Goal: Task Accomplishment & Management: Manage account settings

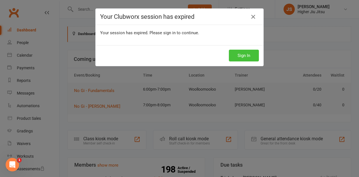
click at [245, 58] on button "Sign In" at bounding box center [244, 56] width 30 height 12
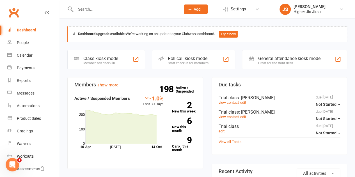
click at [140, 6] on input "text" at bounding box center [125, 9] width 103 height 8
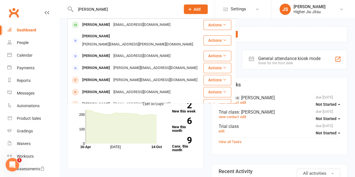
type input "christine tanr"
click at [122, 23] on div "christinatanra@gmail.com" at bounding box center [142, 25] width 60 height 8
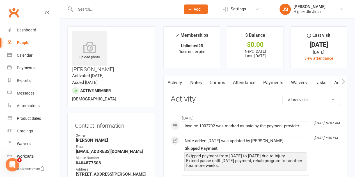
click at [277, 85] on link "Payments" at bounding box center [273, 82] width 28 height 13
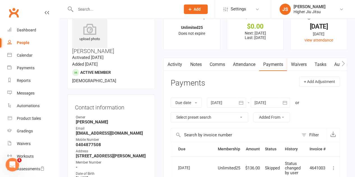
scroll to position [11, 0]
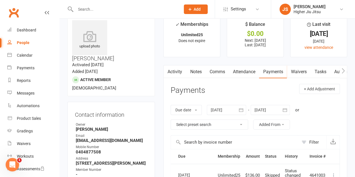
click at [199, 72] on link "Notes" at bounding box center [195, 71] width 19 height 13
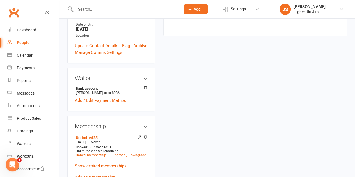
scroll to position [168, 0]
drag, startPoint x: 145, startPoint y: 128, endPoint x: 205, endPoint y: 20, distance: 124.1
click at [145, 135] on icon at bounding box center [145, 136] width 3 height 3
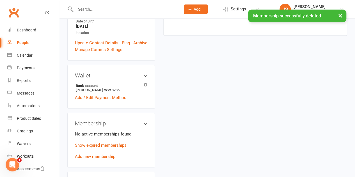
scroll to position [165, 0]
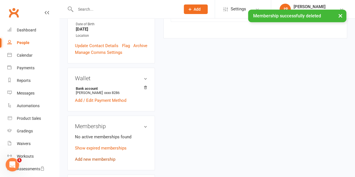
click at [95, 157] on link "Add new membership" at bounding box center [95, 159] width 40 height 5
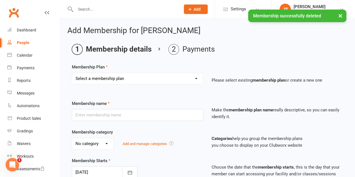
click at [134, 81] on select "Select a membership plan Create new Membership Plan Preliminary10Pass Flourish …" at bounding box center [137, 78] width 131 height 11
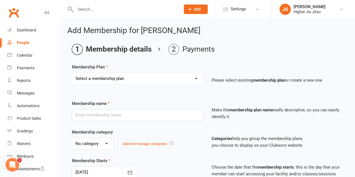
select select "44"
click at [72, 73] on select "Select a membership plan Create new Membership Plan Preliminary10Pass Flourish …" at bounding box center [137, 78] width 131 height 11
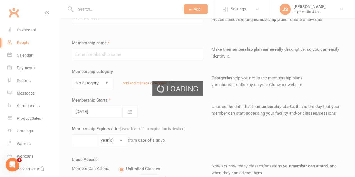
type input "Unlimited25"
select select "2"
type input "0"
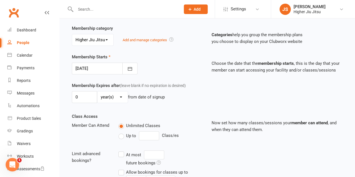
scroll to position [203, 0]
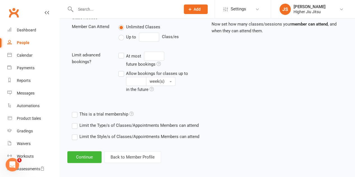
click at [89, 159] on button "Continue" at bounding box center [84, 157] width 34 height 12
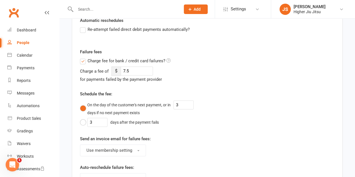
scroll to position [0, 0]
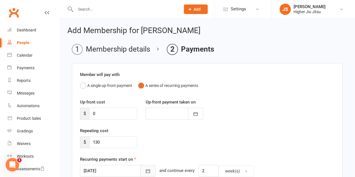
click at [145, 168] on icon "button" at bounding box center [148, 171] width 6 height 6
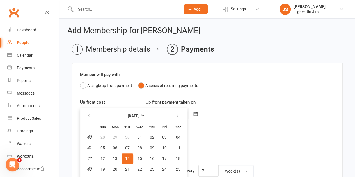
scroll to position [18, 0]
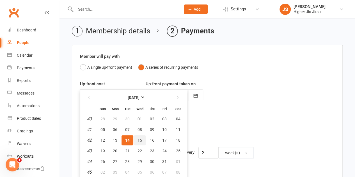
click at [140, 139] on span "15" at bounding box center [140, 140] width 4 height 4
type input "15 Oct 2025"
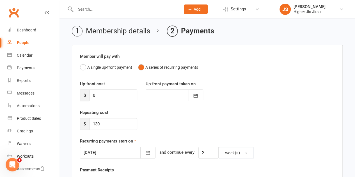
click at [164, 131] on div "Repeating cost $ 130" at bounding box center [207, 123] width 263 height 29
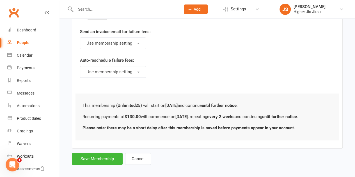
scroll to position [313, 0]
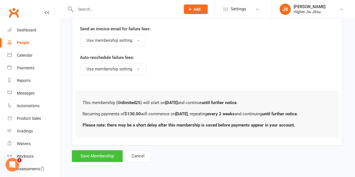
click at [106, 154] on button "Save Membership" at bounding box center [97, 156] width 51 height 12
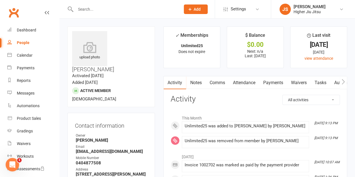
click at [121, 10] on input "text" at bounding box center [125, 9] width 103 height 8
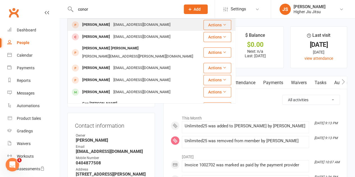
type input "conor"
click at [112, 26] on div "Conbro2026@gmail.com" at bounding box center [142, 25] width 60 height 8
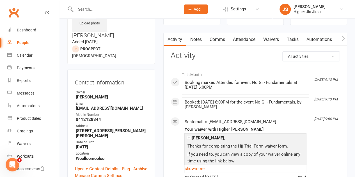
scroll to position [34, 0]
click at [216, 36] on link "Comms" at bounding box center [216, 39] width 23 height 13
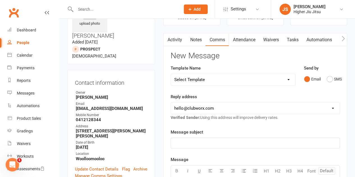
click at [207, 81] on select "Select Template [Email] Let's Reconnect! [Email] Still Interested? [Email] Stil…" at bounding box center [233, 79] width 124 height 11
select select "14"
click at [171, 74] on select "Select Template [Email] Let's Reconnect! [Email] Still Interested? [Email] Stil…" at bounding box center [233, 79] width 124 height 11
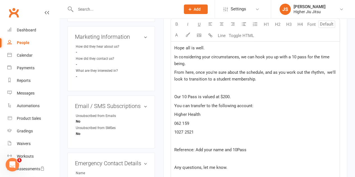
scroll to position [200, 0]
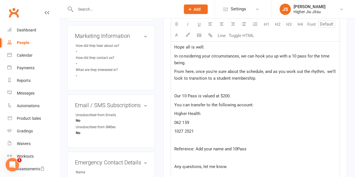
drag, startPoint x: 263, startPoint y: 76, endPoint x: 214, endPoint y: 77, distance: 48.6
click at [214, 77] on p "From here, once you're sure about the schedule, and as you work out the rhythm,…" at bounding box center [255, 74] width 162 height 13
click at [241, 79] on span "From here, once you're sure about the schedule, and as you work out the rhythm,…" at bounding box center [255, 75] width 162 height 12
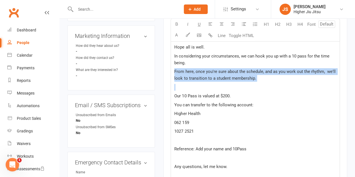
drag, startPoint x: 262, startPoint y: 81, endPoint x: 171, endPoint y: 71, distance: 91.8
click at [171, 71] on div "Hi ﻿ {contact-first-name} , Hope all is well. In considering your circumstances…" at bounding box center [255, 120] width 169 height 196
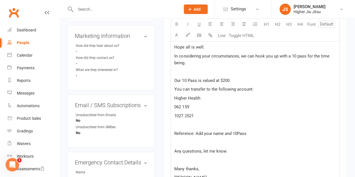
click at [229, 80] on span "Our 10 Pass is valued at $200." at bounding box center [202, 80] width 56 height 5
click at [233, 81] on p "Our 10 Pass is valued at $320." at bounding box center [255, 80] width 162 height 7
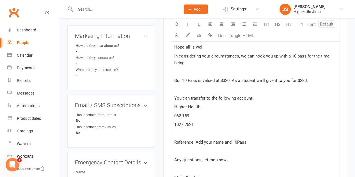
click at [196, 115] on p "062 159" at bounding box center [255, 116] width 162 height 7
drag, startPoint x: 195, startPoint y: 124, endPoint x: 176, endPoint y: 123, distance: 18.8
click at [176, 123] on p "1027 2521" at bounding box center [255, 124] width 162 height 7
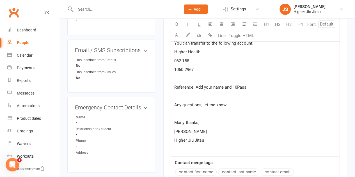
scroll to position [256, 0]
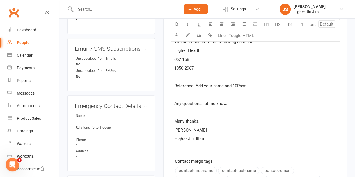
click at [212, 122] on p "Many thanks," at bounding box center [255, 121] width 162 height 7
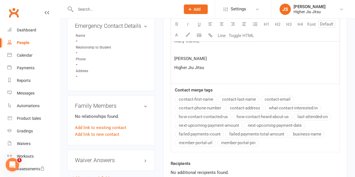
scroll to position [396, 0]
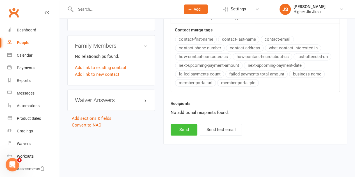
click at [187, 128] on button "Send" at bounding box center [184, 130] width 27 height 12
select select
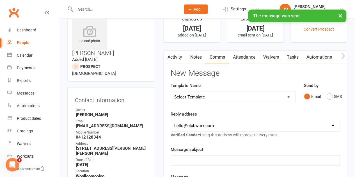
scroll to position [0, 0]
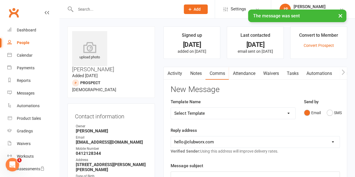
click at [177, 75] on link "Activity" at bounding box center [175, 73] width 22 height 13
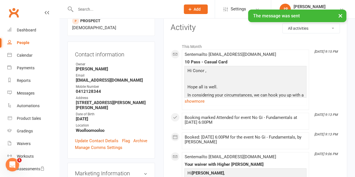
scroll to position [66, 0]
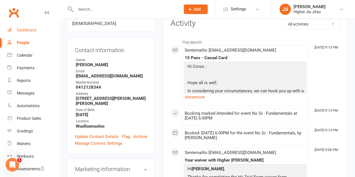
click at [32, 26] on link "Dashboard" at bounding box center [33, 30] width 52 height 13
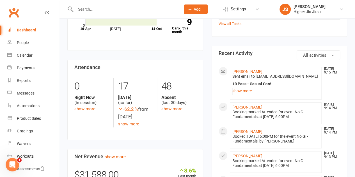
scroll to position [118, 0]
click at [168, 107] on link "show more" at bounding box center [171, 108] width 21 height 5
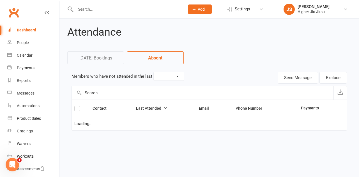
select select "30"
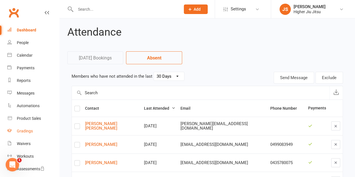
click at [30, 131] on div "Gradings" at bounding box center [25, 131] width 16 height 4
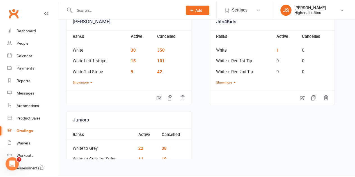
scroll to position [60, 0]
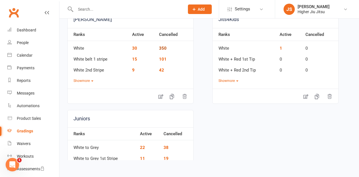
click at [160, 48] on link "350" at bounding box center [163, 48] width 8 height 5
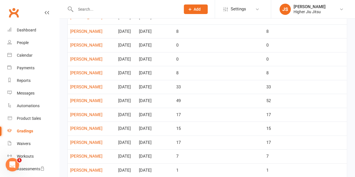
scroll to position [283, 0]
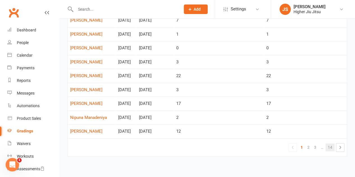
click at [329, 145] on link "14" at bounding box center [330, 147] width 9 height 8
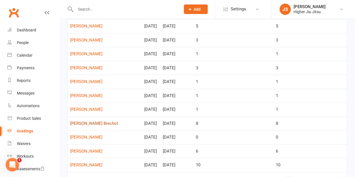
scroll to position [248, 0]
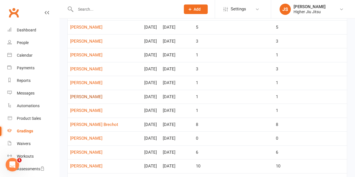
click at [87, 95] on link "[PERSON_NAME]" at bounding box center [104, 97] width 69 height 5
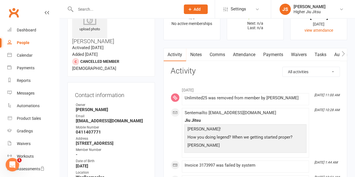
scroll to position [28, 0]
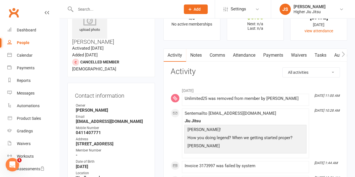
click at [200, 55] on link "Notes" at bounding box center [195, 55] width 19 height 13
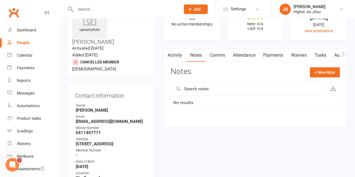
click at [216, 55] on link "Comms" at bounding box center [216, 55] width 23 height 13
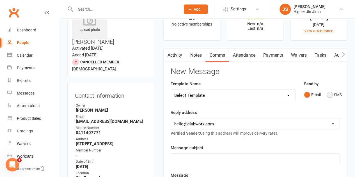
click at [332, 95] on button "SMS" at bounding box center [334, 95] width 15 height 11
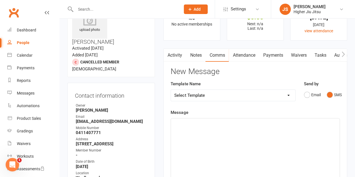
click at [221, 128] on div "﻿" at bounding box center [255, 160] width 169 height 84
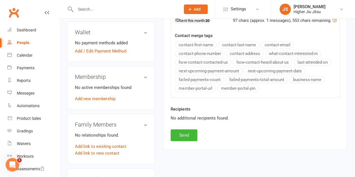
scroll to position [216, 0]
click at [186, 133] on button "Send" at bounding box center [184, 135] width 27 height 12
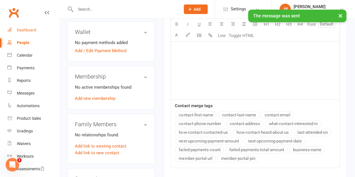
click at [28, 30] on div "Dashboard" at bounding box center [26, 30] width 19 height 4
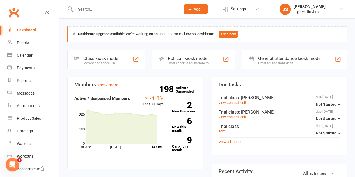
click at [27, 28] on div "Dashboard" at bounding box center [26, 30] width 19 height 4
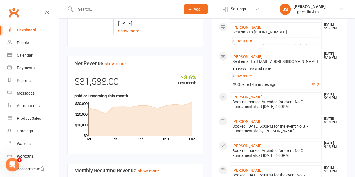
scroll to position [217, 0]
